Goal: Transaction & Acquisition: Purchase product/service

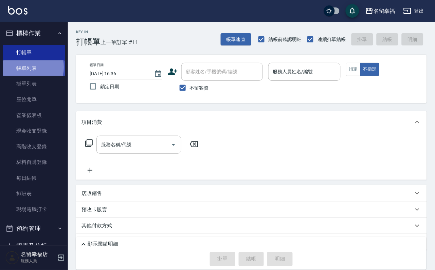
click at [21, 71] on link "帳單列表" at bounding box center [34, 68] width 62 height 16
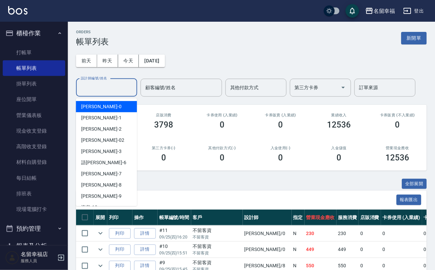
click at [120, 88] on input "設計師編號/姓名" at bounding box center [106, 88] width 55 height 12
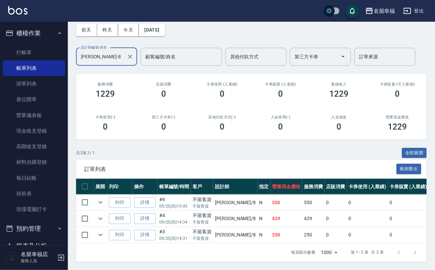
scroll to position [78, 0]
type input "[PERSON_NAME]-8"
click at [40, 56] on link "打帳單" at bounding box center [34, 53] width 62 height 16
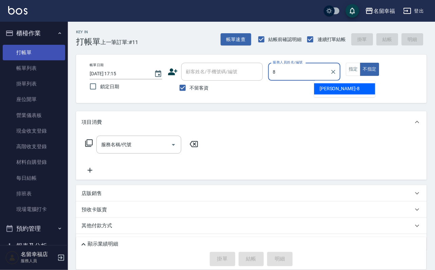
type input "[PERSON_NAME]-8"
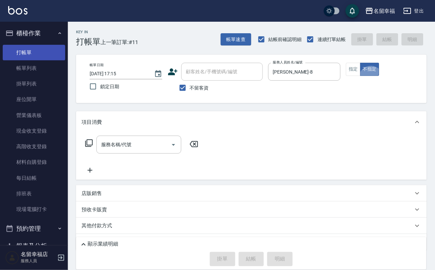
type button "false"
click at [361, 76] on button "指定" at bounding box center [353, 69] width 15 height 13
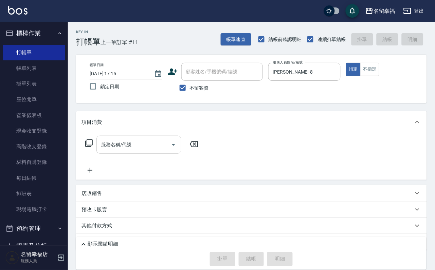
click at [114, 150] on input "服務名稱/代號" at bounding box center [133, 145] width 69 height 12
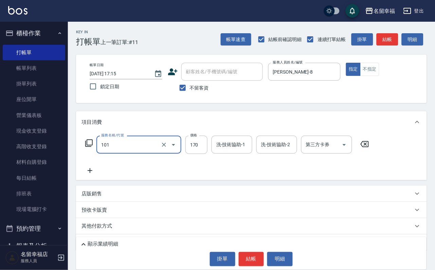
type input "洗髮(101)"
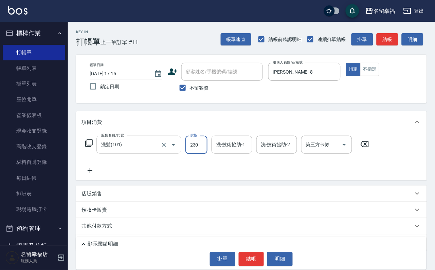
type input "230"
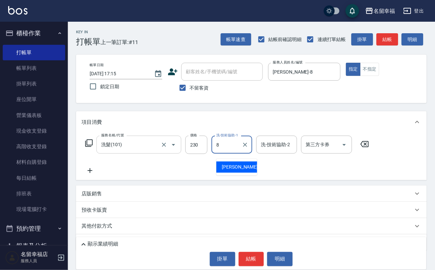
type input "[PERSON_NAME]-8"
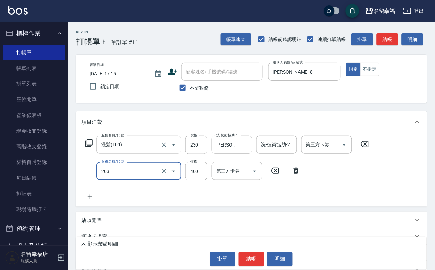
type input "指定單剪(203)"
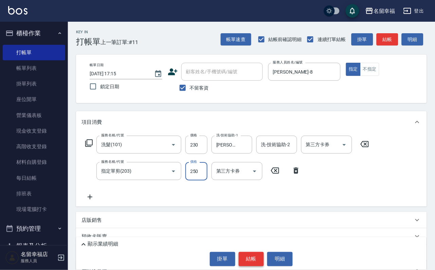
type input "250"
click at [259, 253] on button "結帳" at bounding box center [251, 259] width 25 height 14
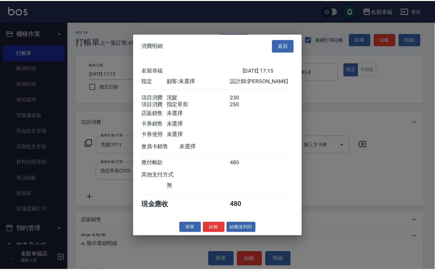
scroll to position [109, 0]
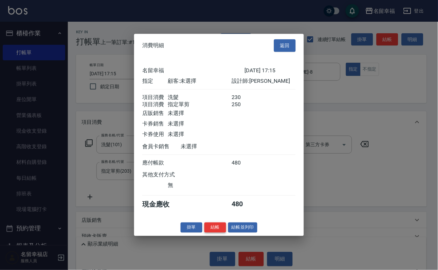
click at [204, 233] on button "結帳" at bounding box center [215, 227] width 22 height 11
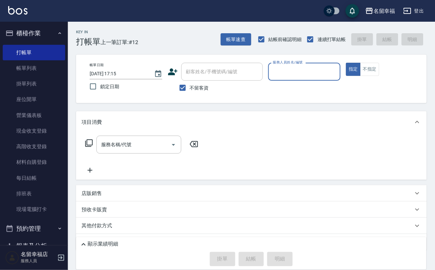
click at [338, 66] on input "服務人員姓名/編號" at bounding box center [304, 72] width 67 height 12
type input "[PERSON_NAME]-3"
type button "true"
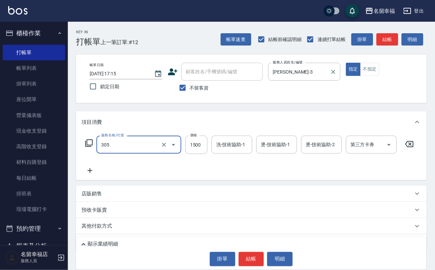
type input "設計燙髮1500(305)"
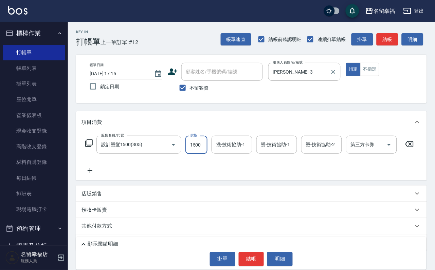
scroll to position [0, 0]
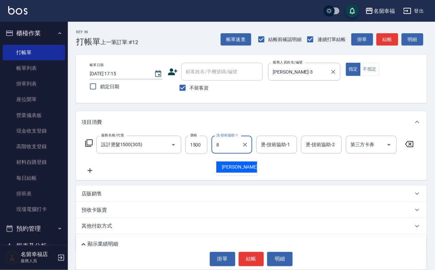
type input "[PERSON_NAME]-8"
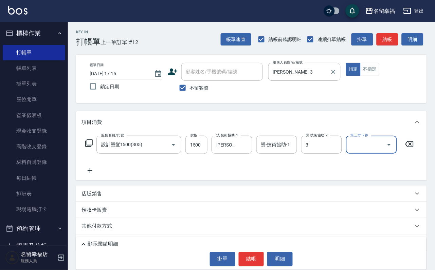
type input "[PERSON_NAME]-3"
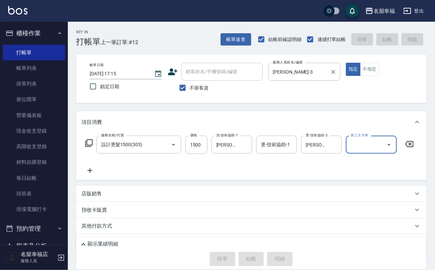
type input "[DATE] 17:35"
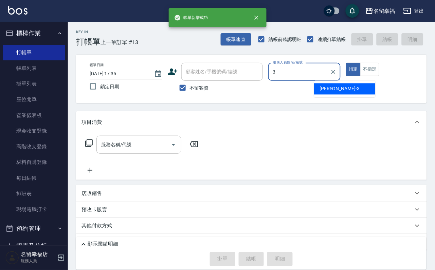
type input "[PERSON_NAME]-3"
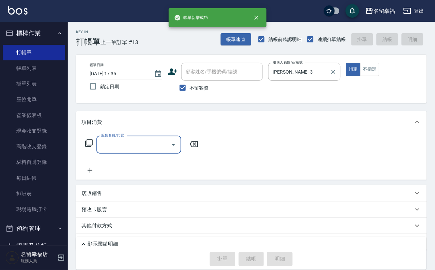
type input "2"
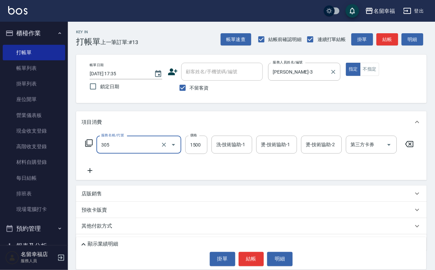
type input "設計燙髮1500(305)"
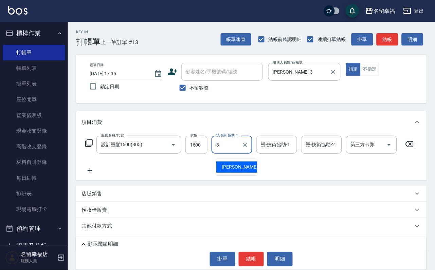
type input "[PERSON_NAME]-3"
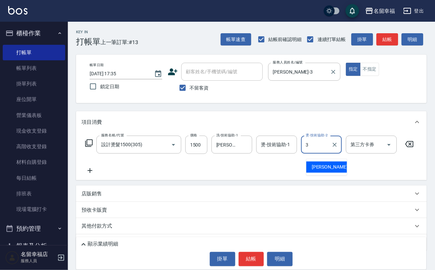
type input "[PERSON_NAME]-3"
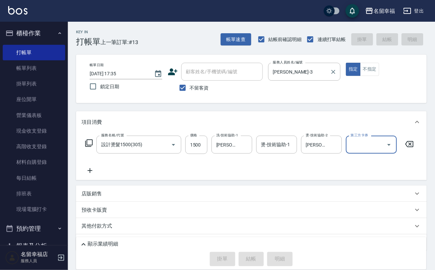
type input "[DATE] 17:36"
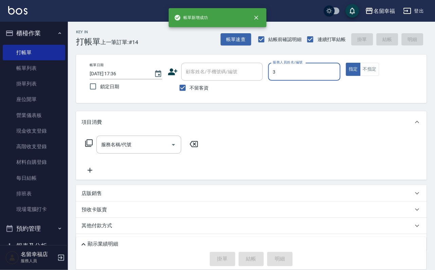
type input "[PERSON_NAME]-3"
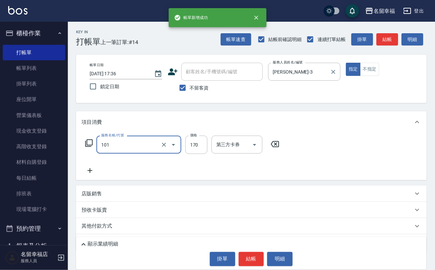
type input "洗髮(101)"
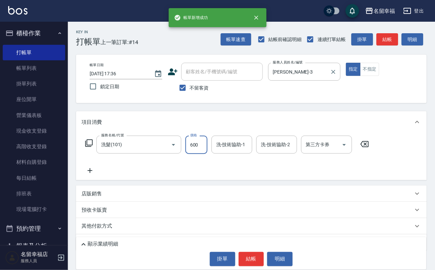
type input "600"
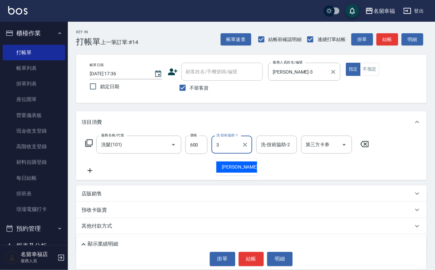
type input "[PERSON_NAME]-3"
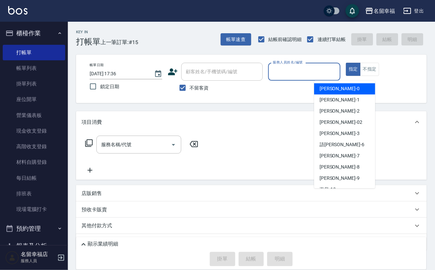
click at [338, 72] on input "服務人員姓名/編號" at bounding box center [304, 72] width 67 height 12
click at [379, 76] on button "不指定" at bounding box center [369, 69] width 19 height 13
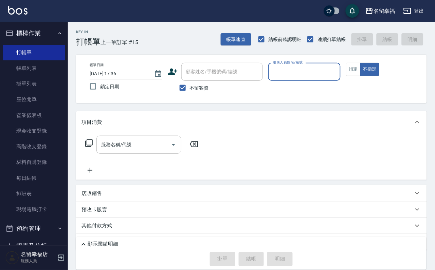
click at [338, 77] on input "服務人員姓名/編號" at bounding box center [304, 72] width 67 height 12
type input "海龜-10"
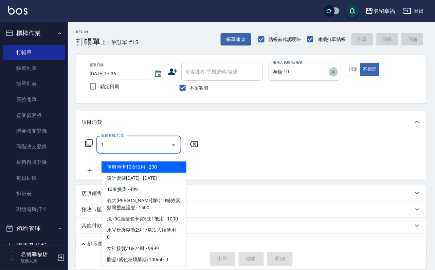
click at [337, 75] on icon "Clear" at bounding box center [333, 72] width 7 height 7
type input "1"
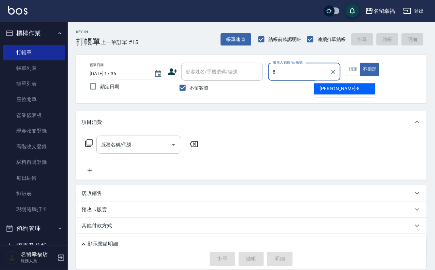
type input "[PERSON_NAME]-8"
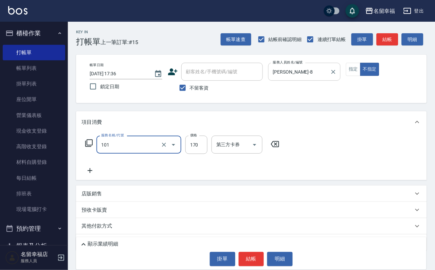
type input "洗髮(101)"
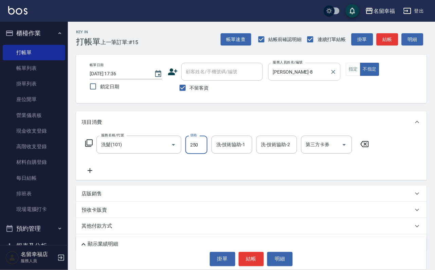
type input "250"
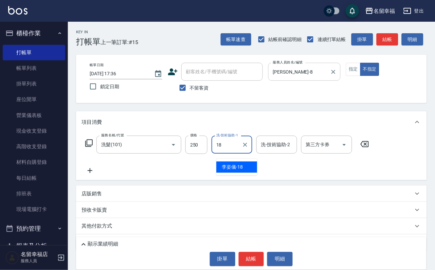
type input "[PERSON_NAME]-18"
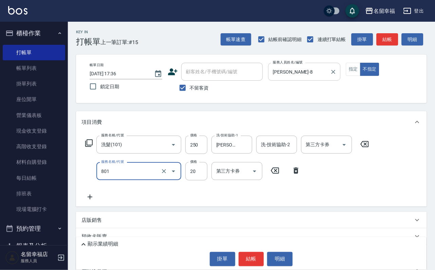
type input "潤絲(801)"
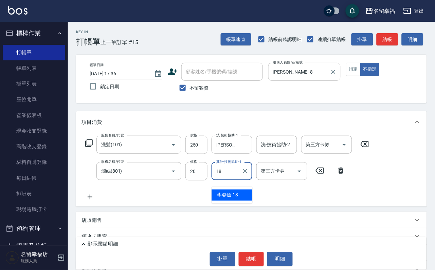
type input "[PERSON_NAME]-18"
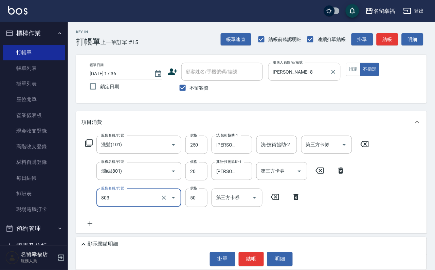
type input "吹捲/夾直/電棒/玉米鬚/青捲(803)"
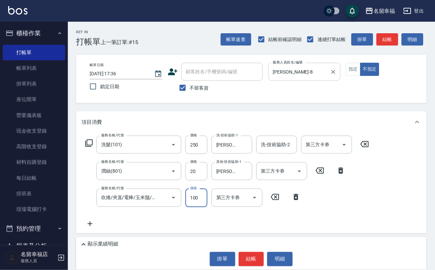
type input "100"
click at [241, 259] on button "結帳" at bounding box center [251, 259] width 25 height 14
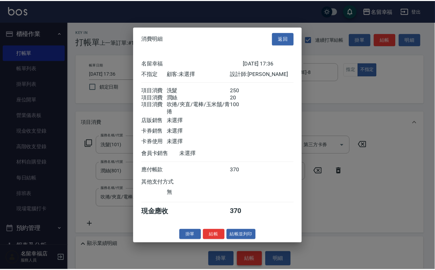
scroll to position [147, 0]
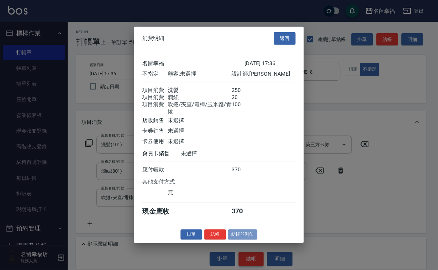
click at [242, 240] on button "結帳並列印" at bounding box center [243, 235] width 30 height 11
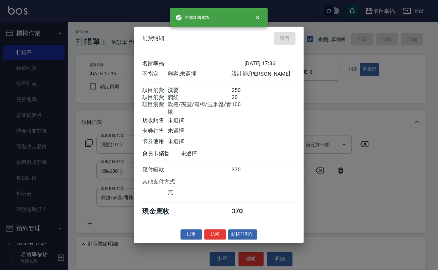
type input "[DATE] 17:43"
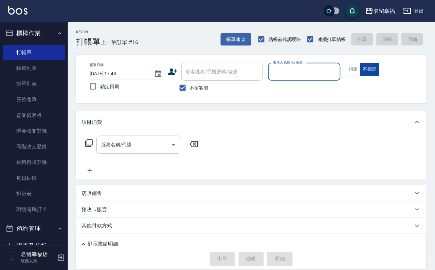
click at [379, 76] on button "不指定" at bounding box center [369, 69] width 19 height 13
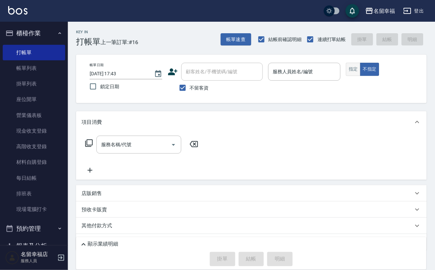
click at [361, 76] on button "指定" at bounding box center [353, 69] width 15 height 13
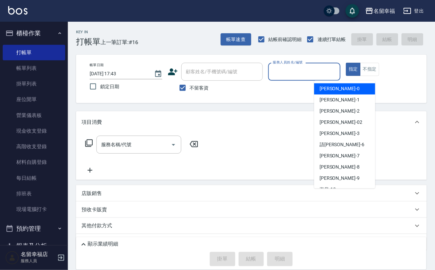
click at [338, 71] on input "服務人員姓名/編號" at bounding box center [304, 72] width 67 height 12
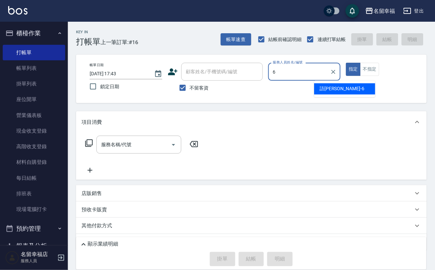
type input "語[PERSON_NAME]-6"
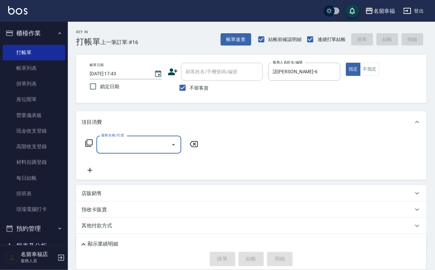
click at [93, 147] on icon at bounding box center [89, 143] width 8 height 8
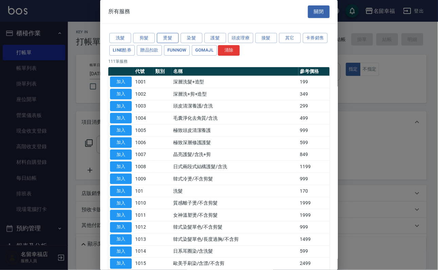
click at [163, 43] on button "燙髮" at bounding box center [168, 38] width 22 height 11
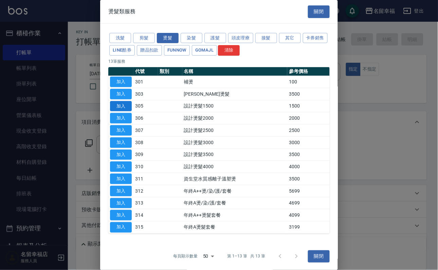
click at [116, 112] on button "加入" at bounding box center [121, 106] width 22 height 11
type input "設計燙髮1500(305)"
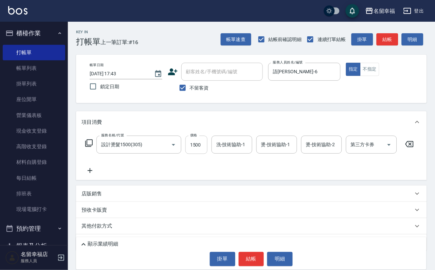
click at [195, 151] on input "1500" at bounding box center [196, 145] width 22 height 18
type input "1700"
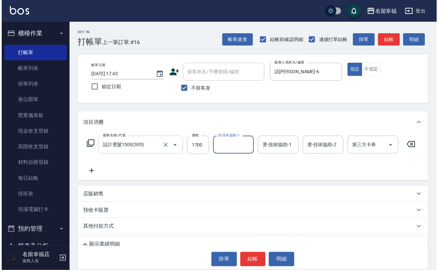
scroll to position [0, 0]
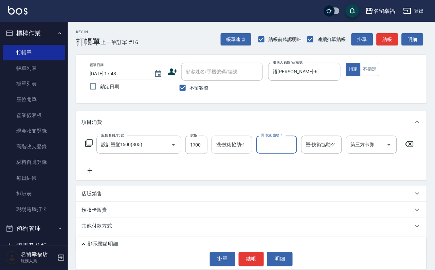
click at [239, 154] on div "洗-技術協助-1" at bounding box center [232, 145] width 41 height 18
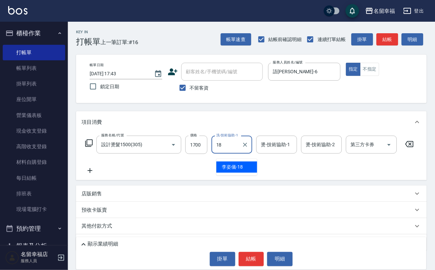
type input "[PERSON_NAME]-18"
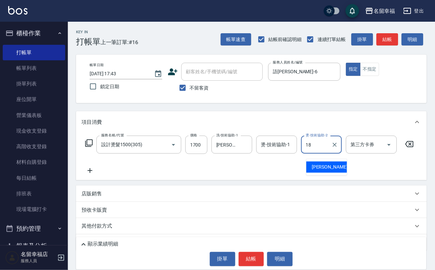
type input "[PERSON_NAME]-18"
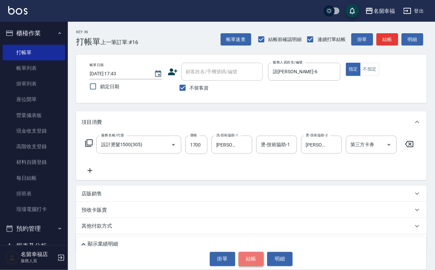
click at [249, 256] on button "結帳" at bounding box center [251, 259] width 25 height 14
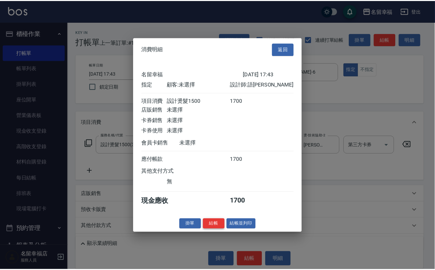
scroll to position [84, 0]
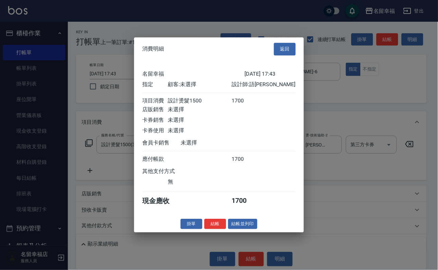
drag, startPoint x: 205, startPoint y: 260, endPoint x: 198, endPoint y: 262, distance: 6.8
click at [204, 230] on button "結帳" at bounding box center [215, 224] width 22 height 11
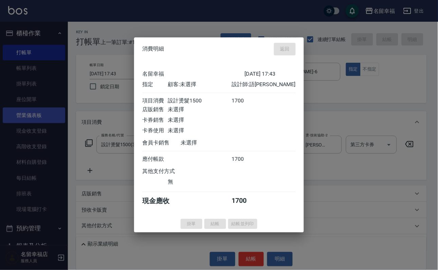
type input "[DATE] 17:47"
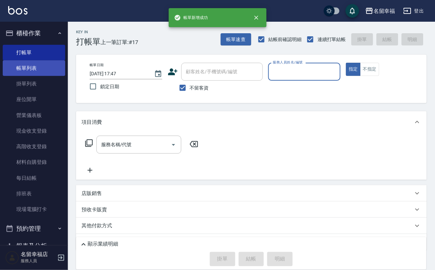
click at [27, 70] on link "帳單列表" at bounding box center [34, 68] width 62 height 16
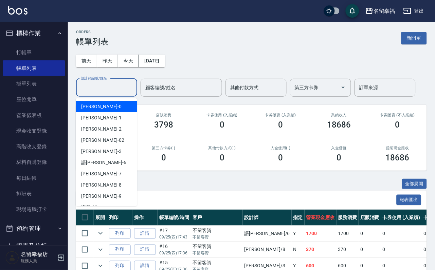
click at [99, 91] on input "設計師編號/姓名" at bounding box center [106, 88] width 55 height 12
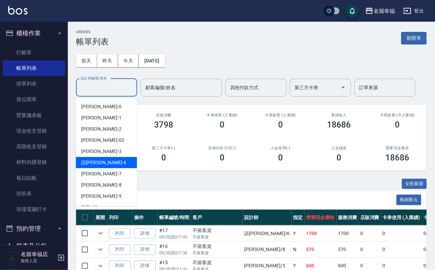
click at [113, 165] on div "語[PERSON_NAME] -6" at bounding box center [106, 162] width 61 height 11
type input "語[PERSON_NAME]-6"
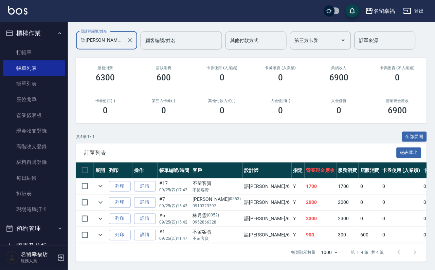
scroll to position [49, 0]
click at [50, 58] on link "打帳單" at bounding box center [34, 53] width 62 height 16
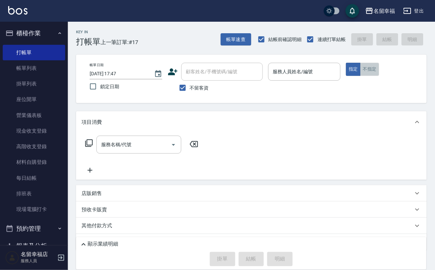
click at [379, 74] on button "不指定" at bounding box center [369, 69] width 19 height 13
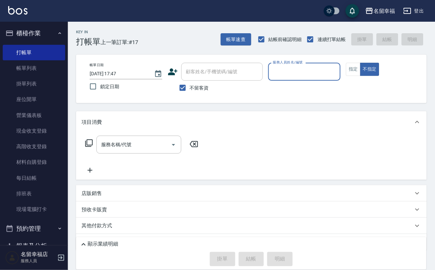
click at [338, 77] on input "服務人員姓名/編號" at bounding box center [304, 72] width 67 height 12
type input "[PERSON_NAME]-3"
type button "false"
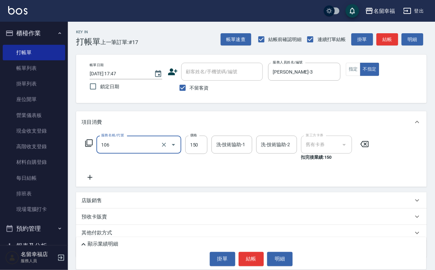
type input "洗髮券抵用(106)"
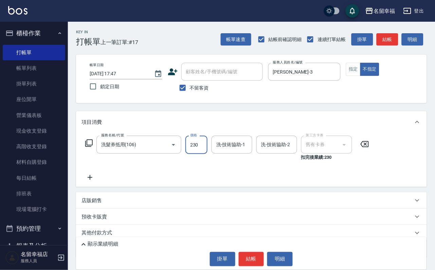
type input "230"
type input "2"
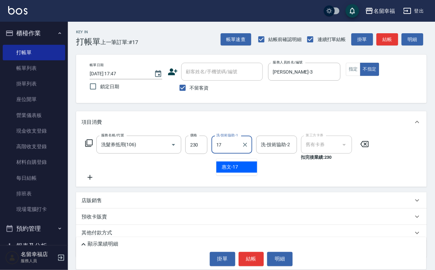
type input "惠文-17"
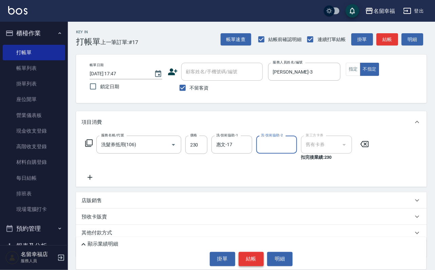
click at [263, 255] on button "結帳" at bounding box center [251, 259] width 25 height 14
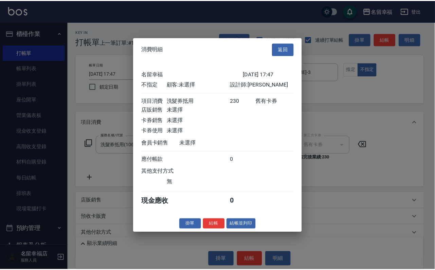
scroll to position [96, 0]
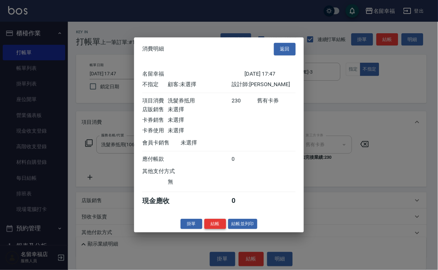
click at [211, 230] on button "結帳" at bounding box center [215, 224] width 22 height 11
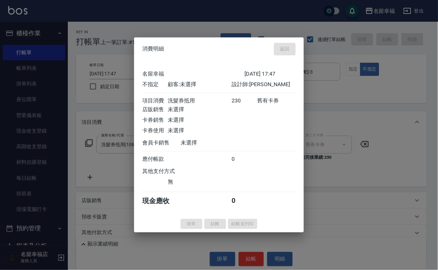
type input "[DATE] 18:08"
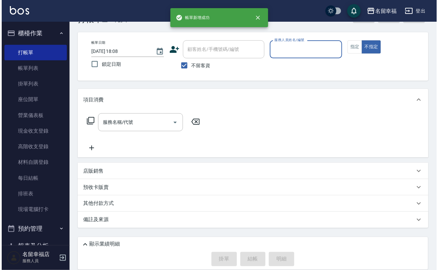
scroll to position [40, 0]
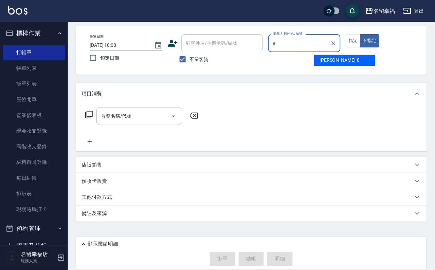
type input "[PERSON_NAME]-8"
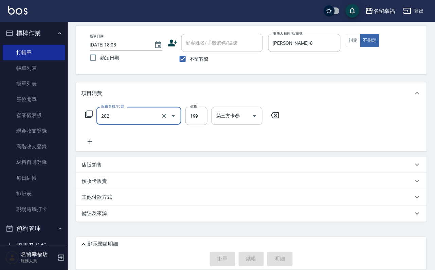
type input "202"
type input "[DATE] 18:32"
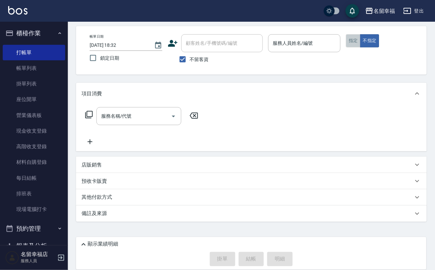
click at [361, 34] on button "指定" at bounding box center [353, 40] width 15 height 13
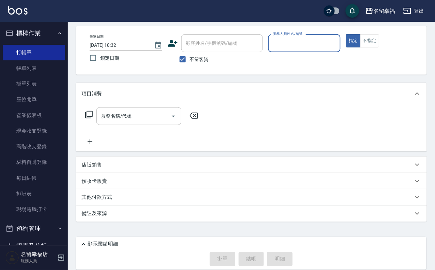
click at [338, 37] on input "服務人員姓名/編號" at bounding box center [304, 43] width 67 height 12
type input "語[PERSON_NAME]-6"
type button "true"
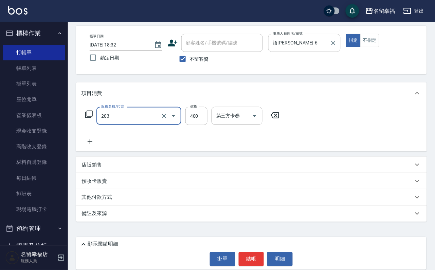
type input "指定單剪(203)"
type input "350"
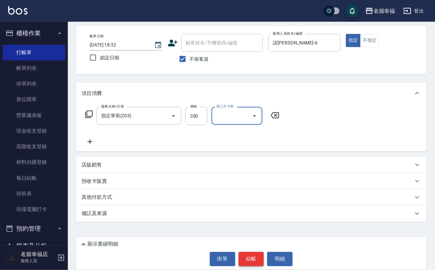
click at [249, 259] on button "結帳" at bounding box center [251, 259] width 25 height 14
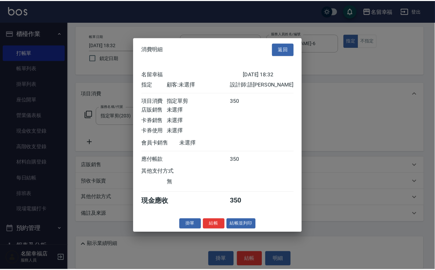
scroll to position [84, 0]
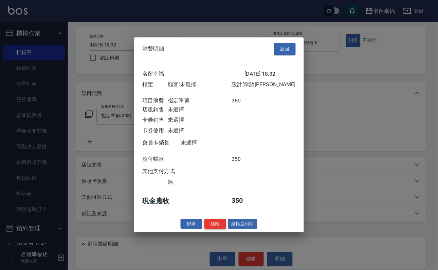
click at [204, 230] on button "結帳" at bounding box center [215, 224] width 22 height 11
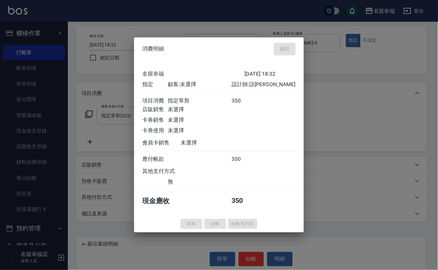
type input "[DATE] 18:36"
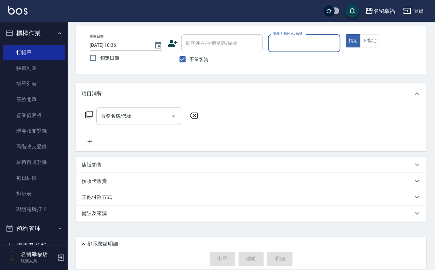
scroll to position [0, 0]
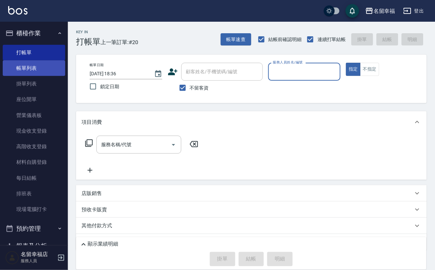
click at [54, 76] on link "帳單列表" at bounding box center [34, 68] width 62 height 16
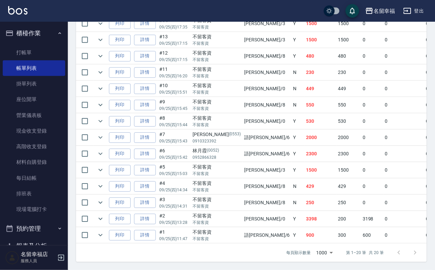
scroll to position [442, 0]
click at [103, 234] on icon "expand row" at bounding box center [100, 235] width 4 height 2
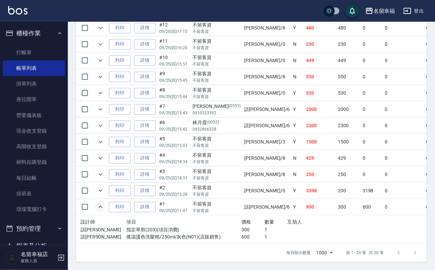
scroll to position [392, 0]
click at [105, 130] on icon "expand row" at bounding box center [100, 126] width 8 height 8
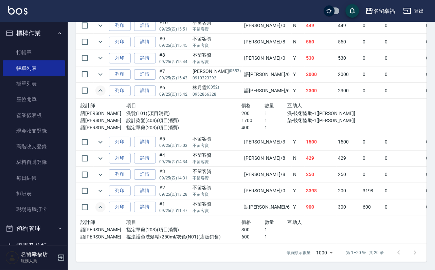
click at [105, 95] on icon "expand row" at bounding box center [100, 91] width 8 height 8
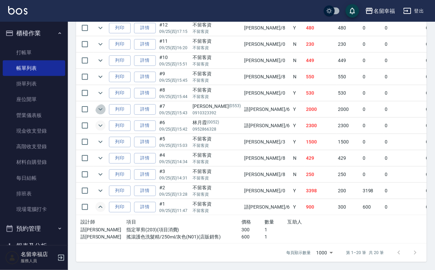
click at [105, 113] on icon "expand row" at bounding box center [100, 109] width 8 height 8
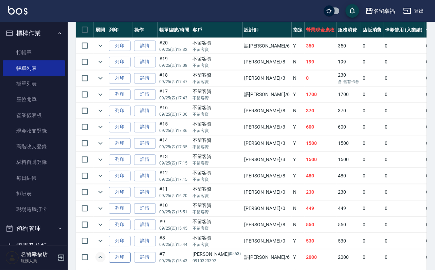
scroll to position [187, 0]
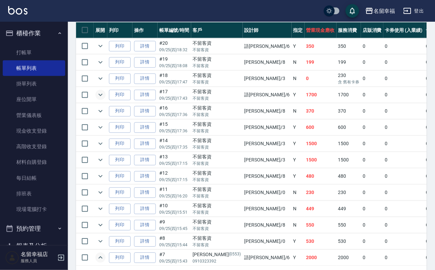
click at [105, 99] on icon "expand row" at bounding box center [100, 95] width 8 height 8
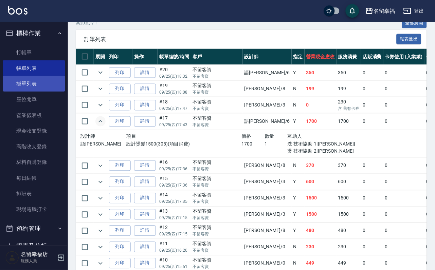
scroll to position [86, 0]
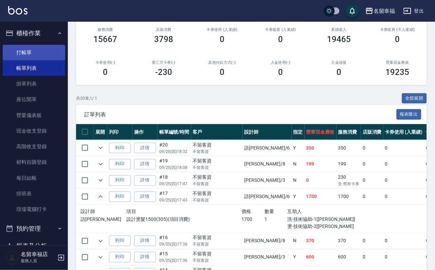
click at [36, 54] on link "打帳單" at bounding box center [34, 53] width 62 height 16
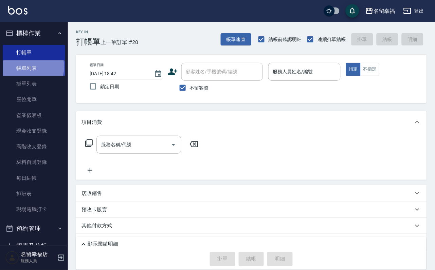
click at [29, 71] on link "帳單列表" at bounding box center [34, 68] width 62 height 16
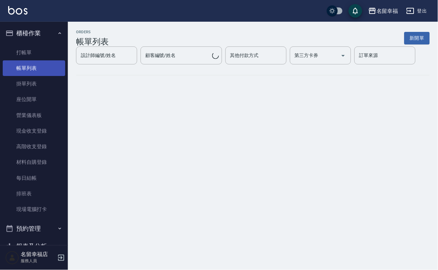
click at [28, 70] on link "帳單列表" at bounding box center [34, 68] width 62 height 16
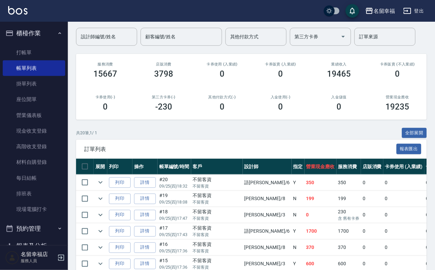
scroll to position [102, 0]
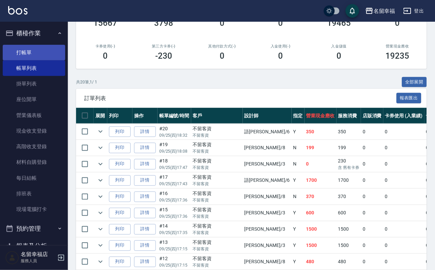
click at [21, 58] on link "打帳單" at bounding box center [34, 53] width 62 height 16
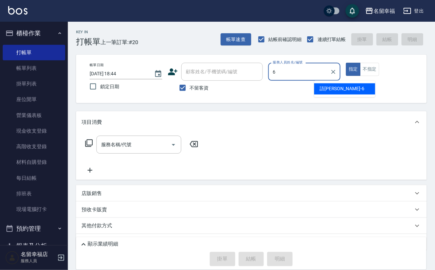
type input "語[PERSON_NAME]-6"
type button "true"
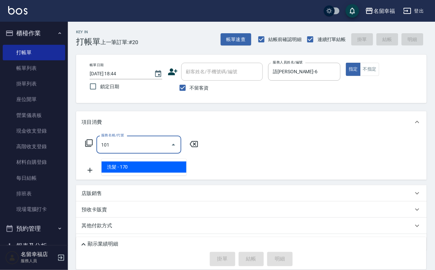
type input "洗髮(101)"
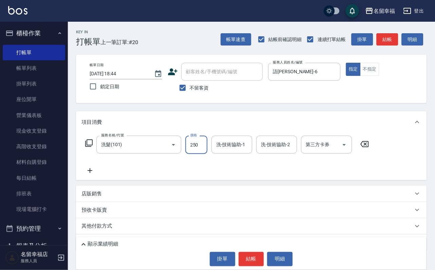
type input "250"
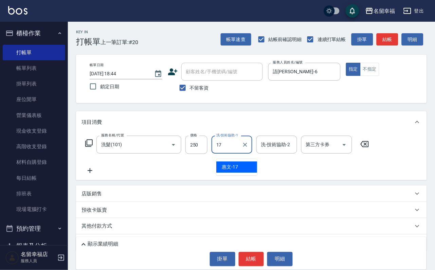
type input "惠文-17"
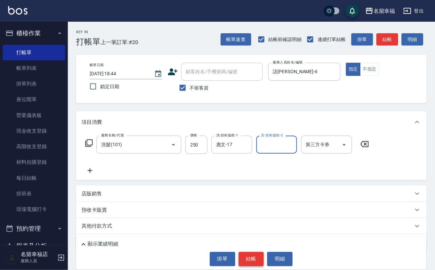
click at [259, 252] on button "結帳" at bounding box center [251, 259] width 25 height 14
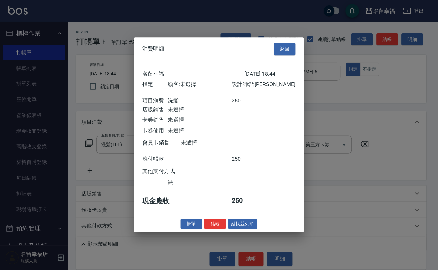
scroll to position [84, 0]
click at [207, 230] on button "結帳" at bounding box center [215, 224] width 22 height 11
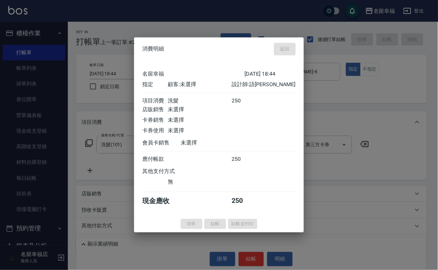
type input "[DATE] 18:57"
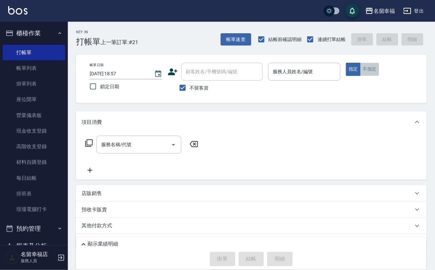
click at [379, 76] on button "不指定" at bounding box center [369, 69] width 19 height 13
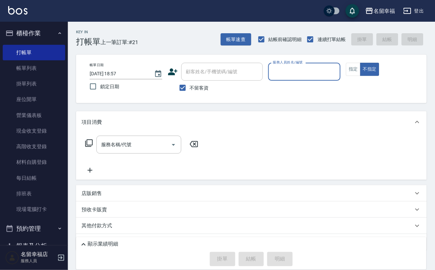
click at [331, 77] on input "服務人員姓名/編號" at bounding box center [304, 72] width 67 height 12
type input "語[PERSON_NAME]-6"
type button "false"
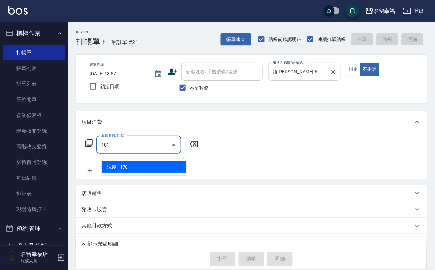
type input "洗髮(101)"
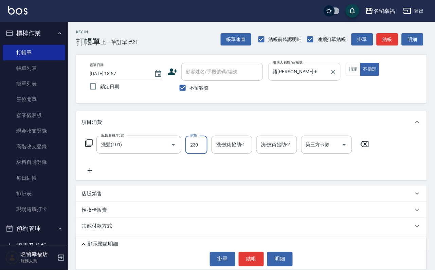
type input "230"
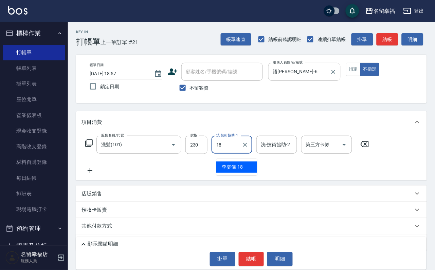
type input "[PERSON_NAME]-18"
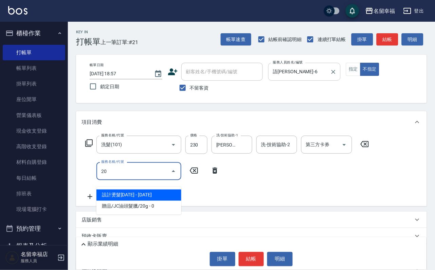
type input "203"
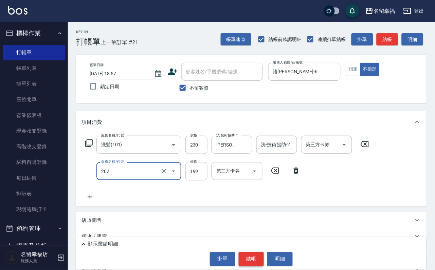
type input "不指定單剪(202)"
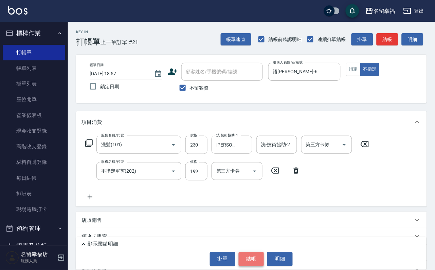
click at [248, 261] on button "結帳" at bounding box center [251, 259] width 25 height 14
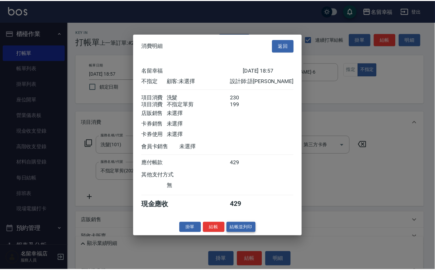
scroll to position [122, 0]
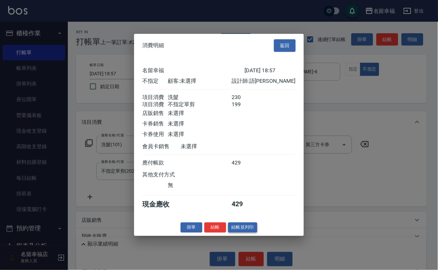
click at [242, 233] on button "結帳並列印" at bounding box center [243, 227] width 30 height 11
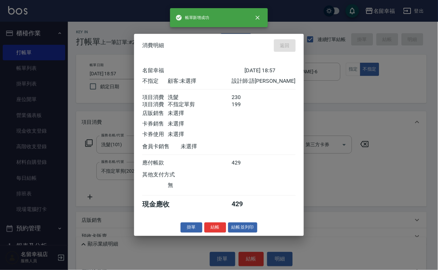
type input "[DATE] 19:12"
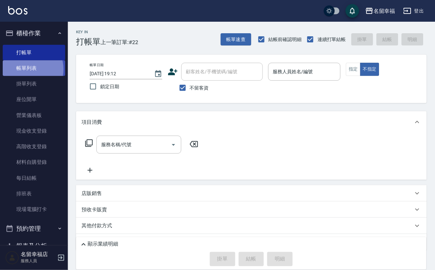
drag, startPoint x: 25, startPoint y: 73, endPoint x: 35, endPoint y: 78, distance: 10.8
click at [25, 73] on link "帳單列表" at bounding box center [34, 68] width 62 height 16
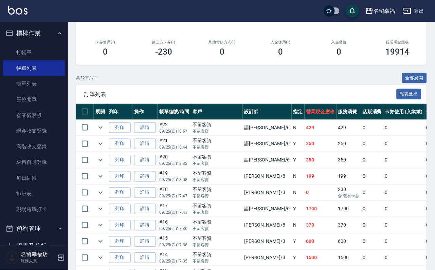
scroll to position [153, 0]
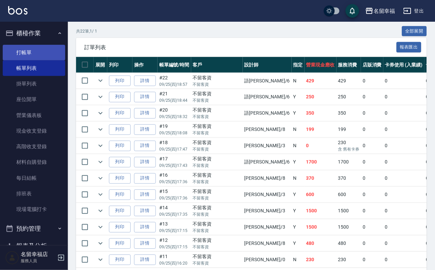
click at [31, 51] on link "打帳單" at bounding box center [34, 53] width 62 height 16
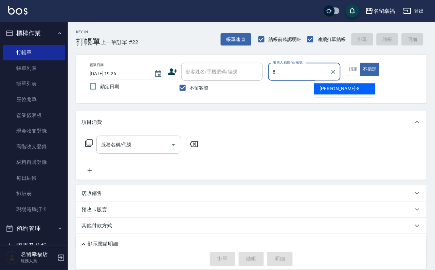
type input "[PERSON_NAME]-8"
type button "false"
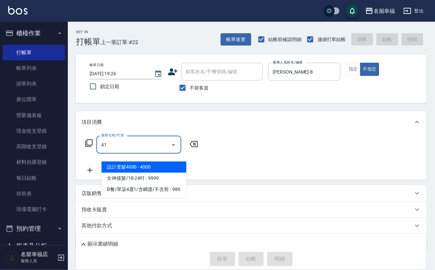
type input "4"
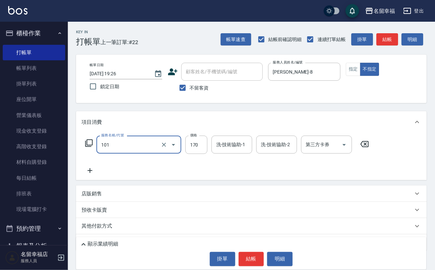
type input "洗髮(101)"
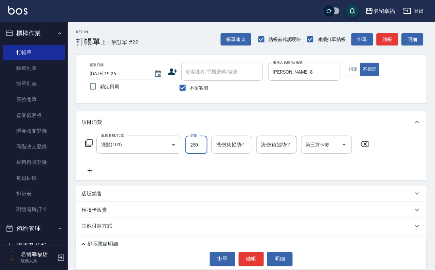
type input "250"
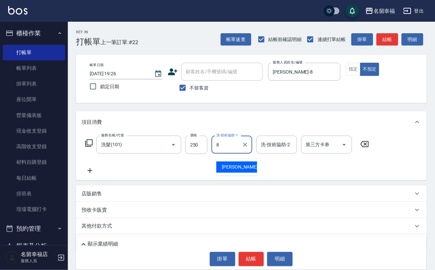
type input "[PERSON_NAME]-8"
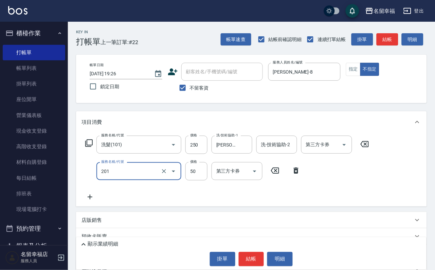
type input "剪瀏海(201)"
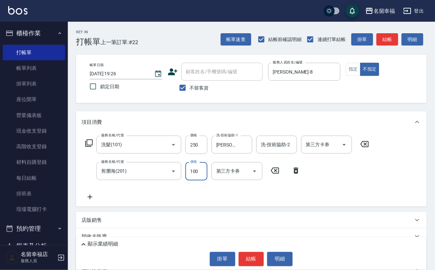
type input "100"
click at [357, 182] on div "服務名稱/代號 洗髮(101) 服務名稱/代號 價格 250 價格 洗-技術協助-1 詩婷-8 洗-技術協助-1 洗-技術協助-2 洗-技術協助-2 第三方卡…" at bounding box center [227, 169] width 292 height 66
click at [260, 258] on button "結帳" at bounding box center [251, 259] width 25 height 14
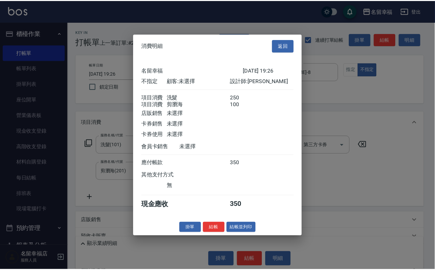
scroll to position [122, 0]
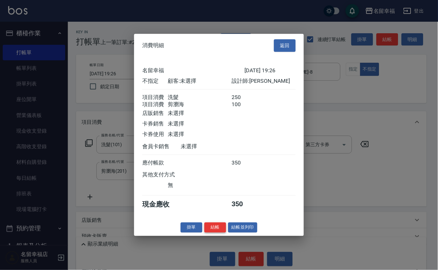
click at [210, 233] on button "結帳" at bounding box center [215, 227] width 22 height 11
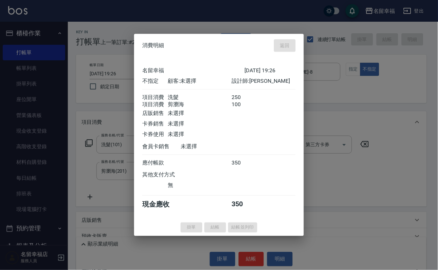
type input "[DATE] 19:27"
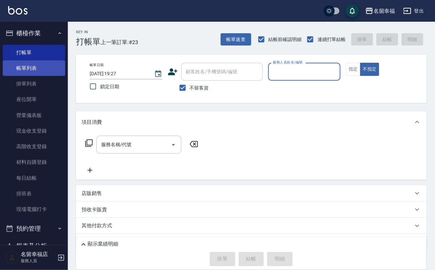
click at [33, 73] on link "帳單列表" at bounding box center [34, 68] width 62 height 16
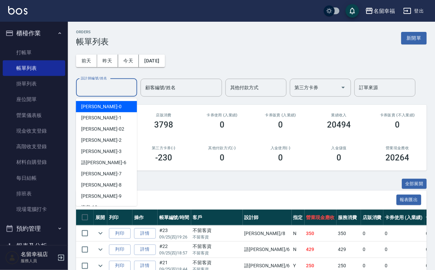
click at [104, 84] on input "設計師編號/姓名" at bounding box center [106, 88] width 55 height 12
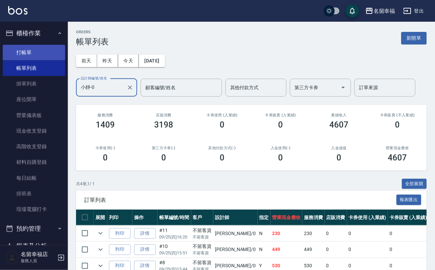
type input "小靜-0"
click at [25, 56] on link "打帳單" at bounding box center [34, 53] width 62 height 16
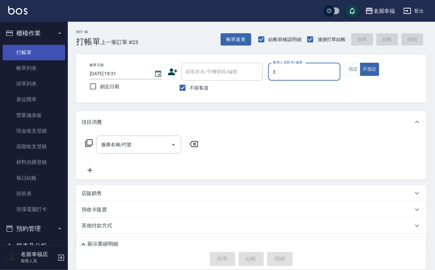
type input "[PERSON_NAME]-3"
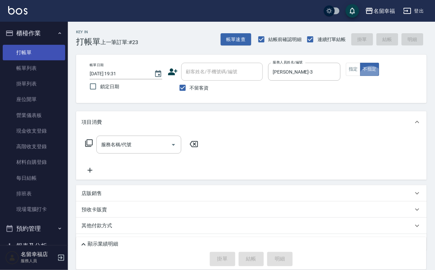
type button "false"
click at [361, 76] on button "指定" at bounding box center [353, 69] width 15 height 13
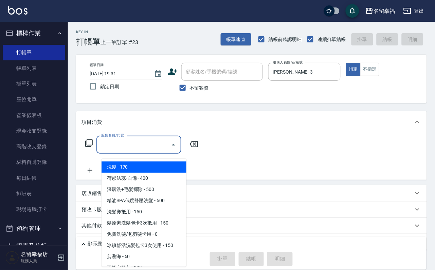
click at [113, 151] on input "服務名稱/代號" at bounding box center [133, 145] width 69 height 12
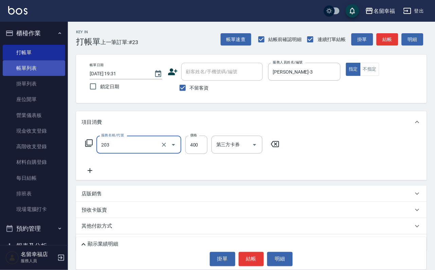
type input "指定單剪(203)"
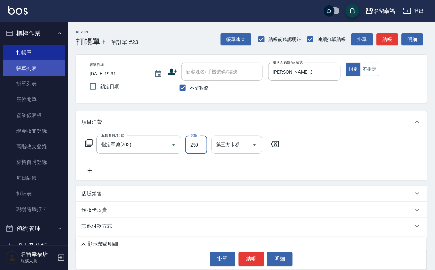
type input "250"
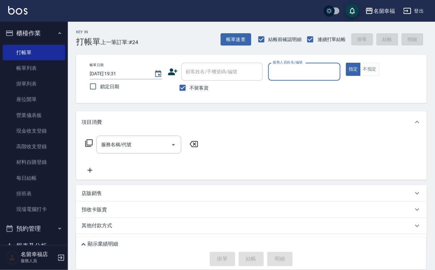
click at [338, 67] on input "服務人員姓名/編號" at bounding box center [304, 72] width 67 height 12
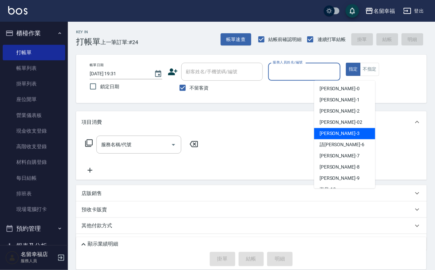
click at [331, 134] on span "[PERSON_NAME] -3" at bounding box center [340, 133] width 40 height 7
type input "[PERSON_NAME]-3"
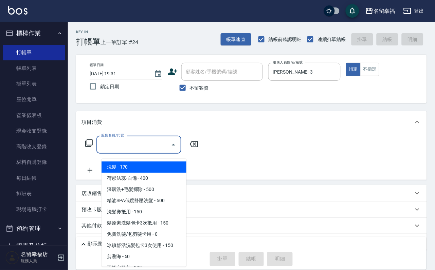
click at [165, 149] on input "服務名稱/代號" at bounding box center [133, 145] width 69 height 12
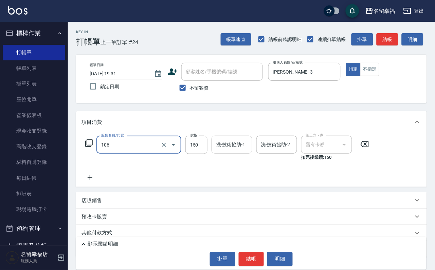
type input "洗髮券抵用(106)"
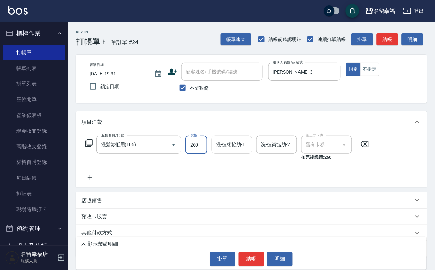
type input "260"
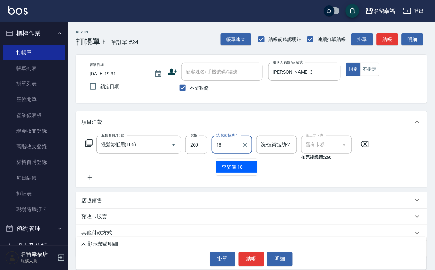
type input "[PERSON_NAME]-18"
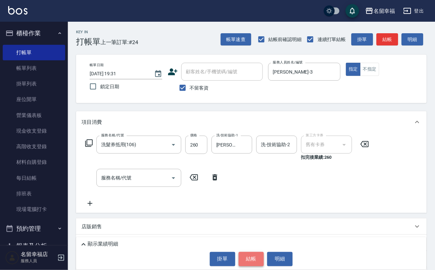
click at [250, 254] on button "結帳" at bounding box center [251, 259] width 25 height 14
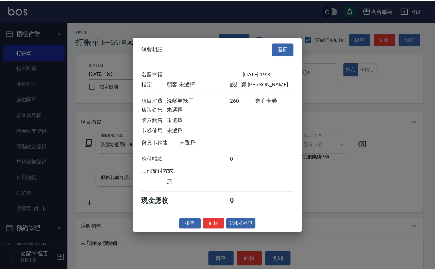
scroll to position [84, 0]
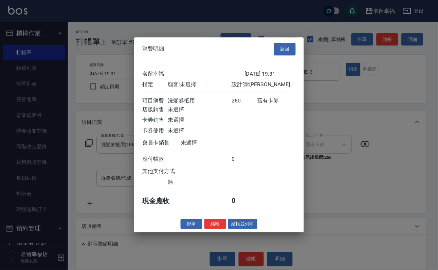
click at [212, 230] on button "結帳" at bounding box center [215, 224] width 22 height 11
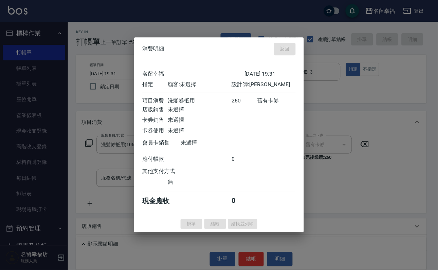
type input "[DATE] 19:33"
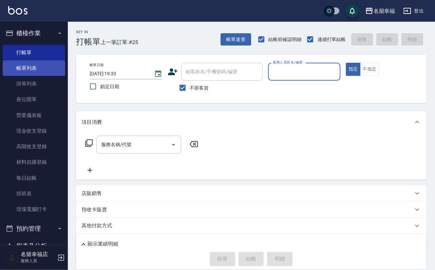
click at [45, 76] on link "帳單列表" at bounding box center [34, 68] width 62 height 16
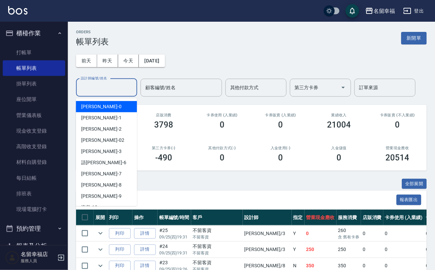
click at [100, 91] on input "設計師編號/姓名" at bounding box center [106, 88] width 55 height 12
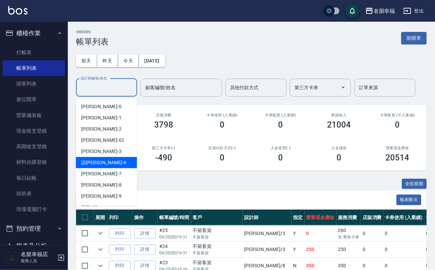
click at [111, 165] on div "語[PERSON_NAME] -6" at bounding box center [106, 162] width 61 height 11
type input "語[PERSON_NAME]-6"
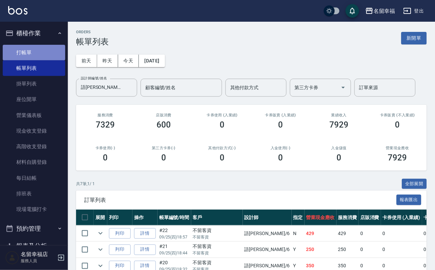
click at [48, 50] on link "打帳單" at bounding box center [34, 53] width 62 height 16
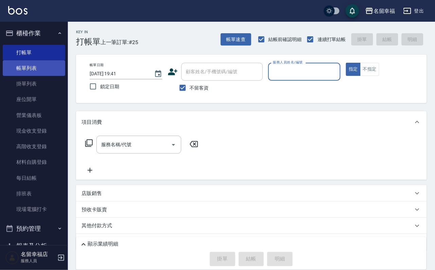
click at [31, 72] on link "帳單列表" at bounding box center [34, 68] width 62 height 16
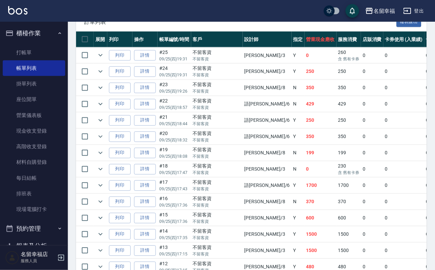
scroll to position [204, 0]
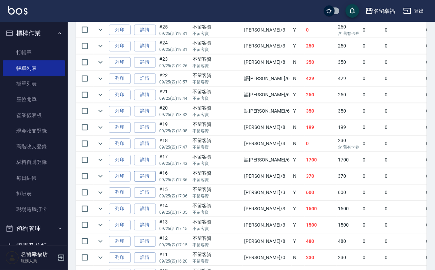
click at [156, 182] on link "詳情" at bounding box center [145, 176] width 22 height 11
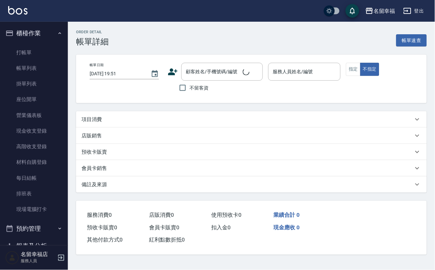
type input "[DATE] 17:36"
checkbox input "true"
type input "[PERSON_NAME]-8"
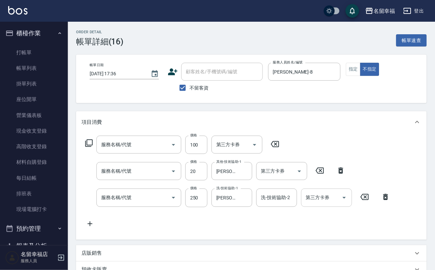
type input "吹捲/夾直/電棒/玉米鬚/青捲(803)"
type input "潤絲(801)"
type input "洗髮(101)"
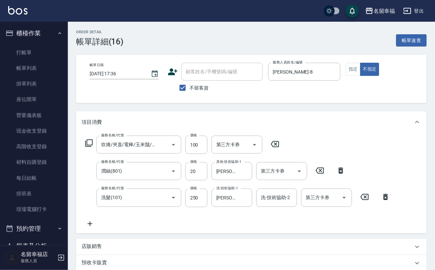
click at [282, 148] on icon at bounding box center [275, 144] width 17 height 8
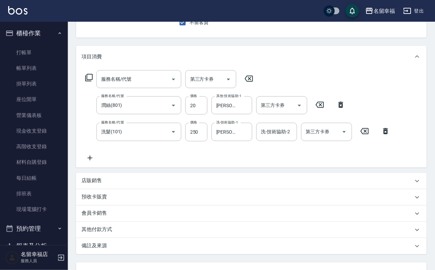
scroll to position [148, 0]
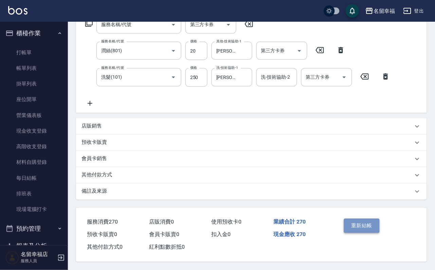
click at [348, 219] on button "重新結帳" at bounding box center [362, 226] width 36 height 14
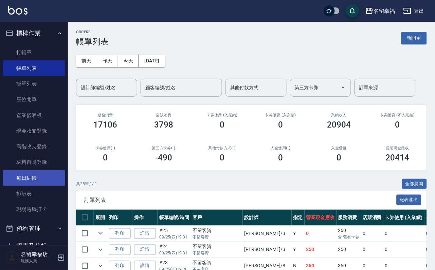
click at [29, 186] on link "每日結帳" at bounding box center [34, 178] width 62 height 16
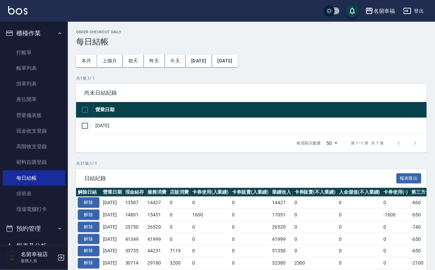
click at [88, 133] on input "checkbox" at bounding box center [85, 126] width 14 height 14
checkbox input "true"
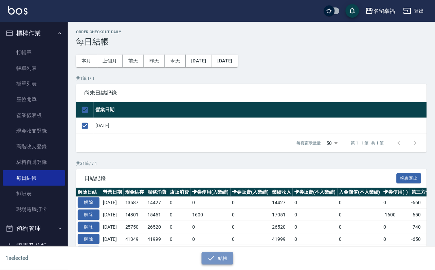
click at [215, 259] on icon "button" at bounding box center [211, 259] width 8 height 8
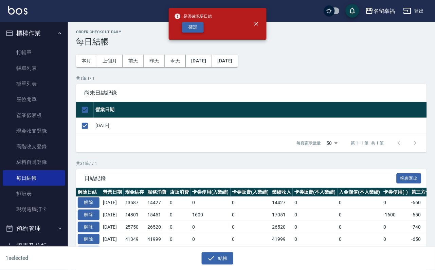
click at [204, 26] on button "確定" at bounding box center [193, 27] width 22 height 11
checkbox input "false"
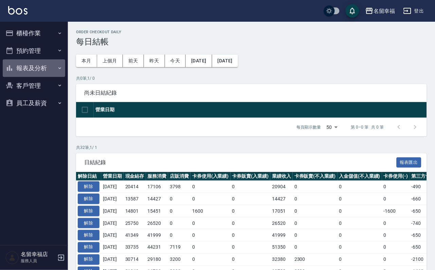
click at [24, 71] on button "報表及分析" at bounding box center [34, 68] width 62 height 18
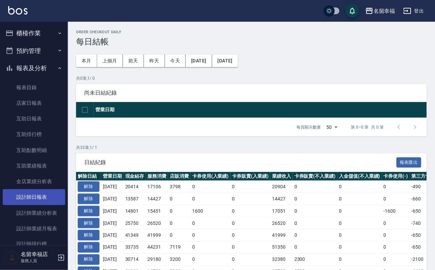
click at [30, 205] on link "設計師日報表" at bounding box center [34, 197] width 62 height 16
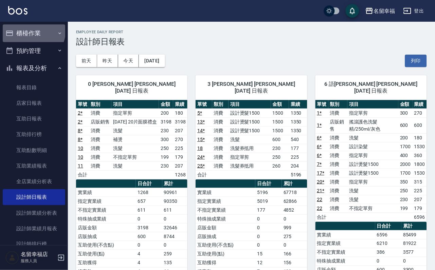
click at [30, 30] on button "櫃檯作業" at bounding box center [34, 33] width 62 height 18
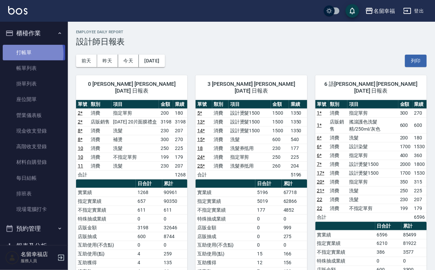
click at [22, 56] on link "打帳單" at bounding box center [34, 53] width 62 height 16
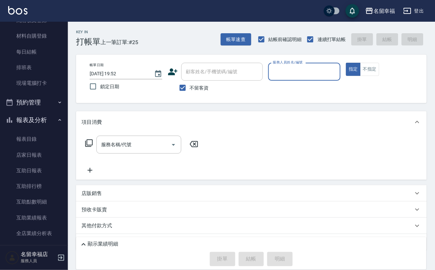
scroll to position [357, 0]
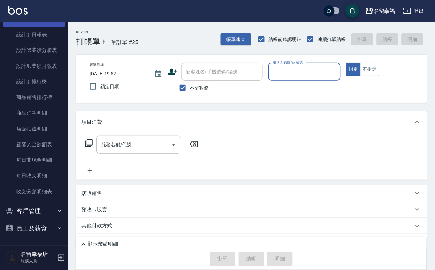
click at [44, 27] on link "全店業績分析表" at bounding box center [34, 19] width 62 height 16
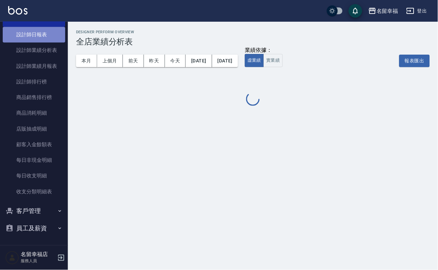
click at [44, 42] on link "設計師日報表" at bounding box center [34, 35] width 62 height 16
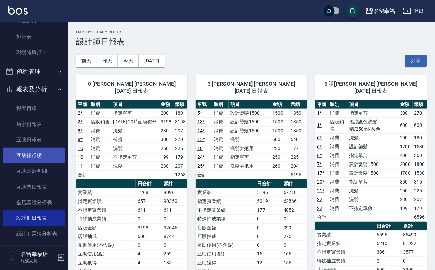
scroll to position [153, 0]
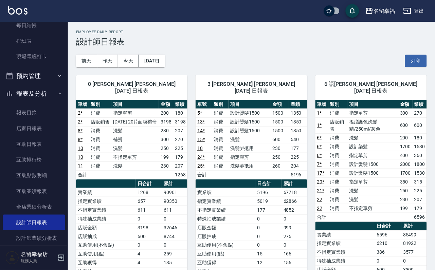
click at [49, 103] on button "報表及分析" at bounding box center [34, 94] width 62 height 18
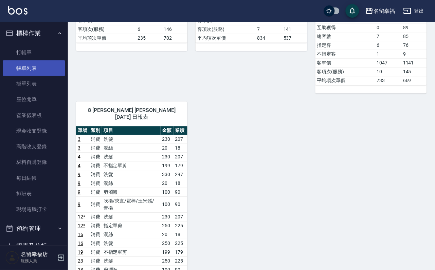
scroll to position [0, 0]
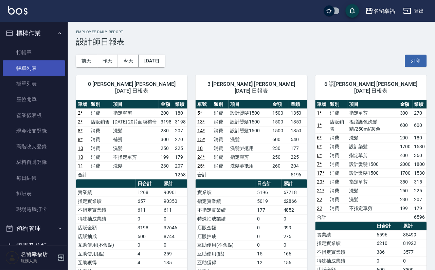
click at [33, 72] on link "帳單列表" at bounding box center [34, 68] width 62 height 16
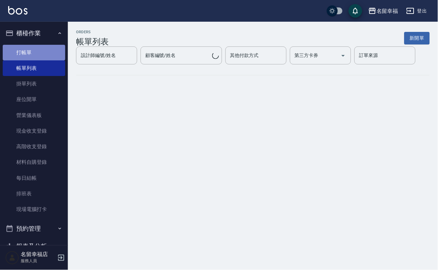
click at [34, 60] on link "打帳單" at bounding box center [34, 53] width 62 height 16
click at [35, 60] on link "打帳單" at bounding box center [34, 53] width 62 height 16
